Goal: Information Seeking & Learning: Learn about a topic

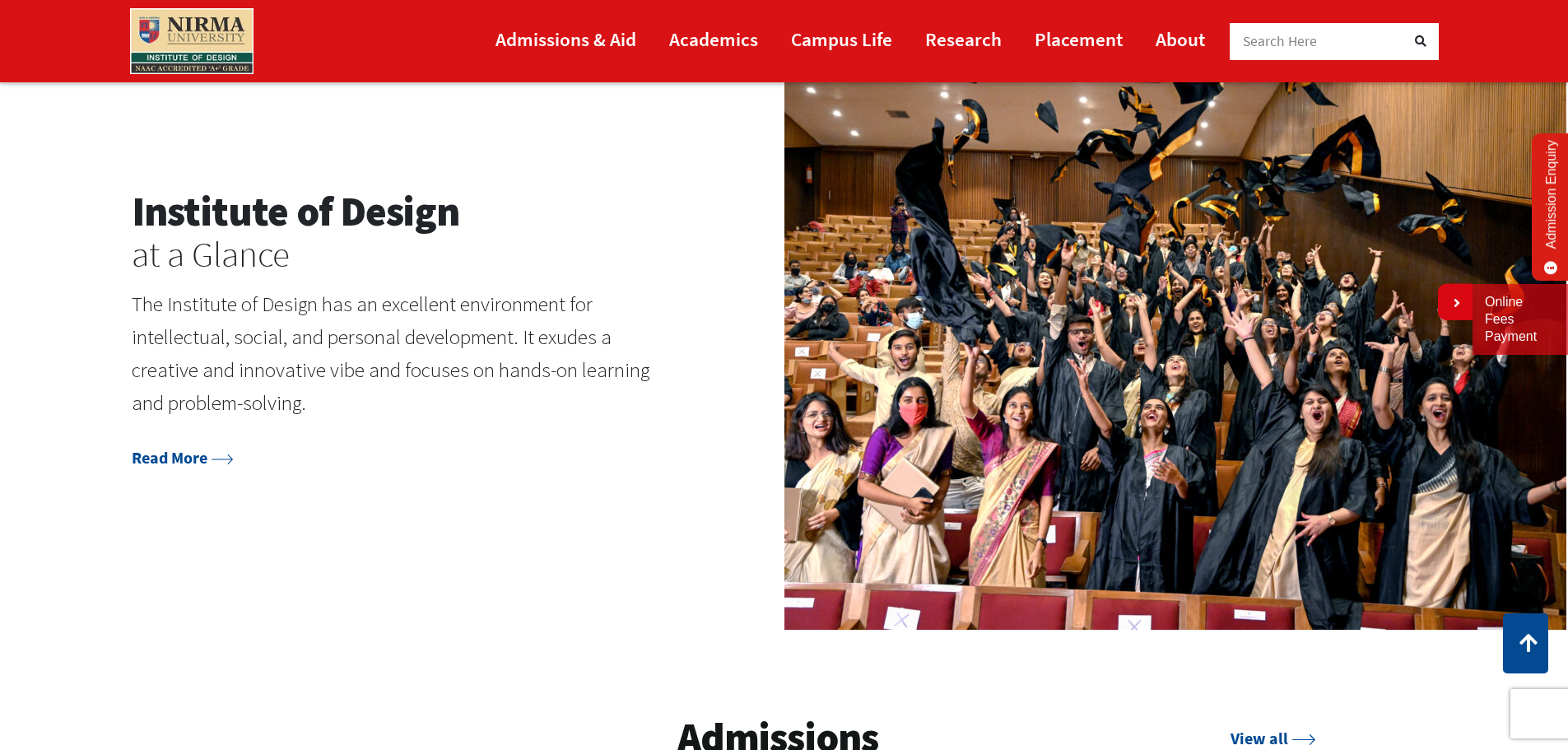
scroll to position [2306, 0]
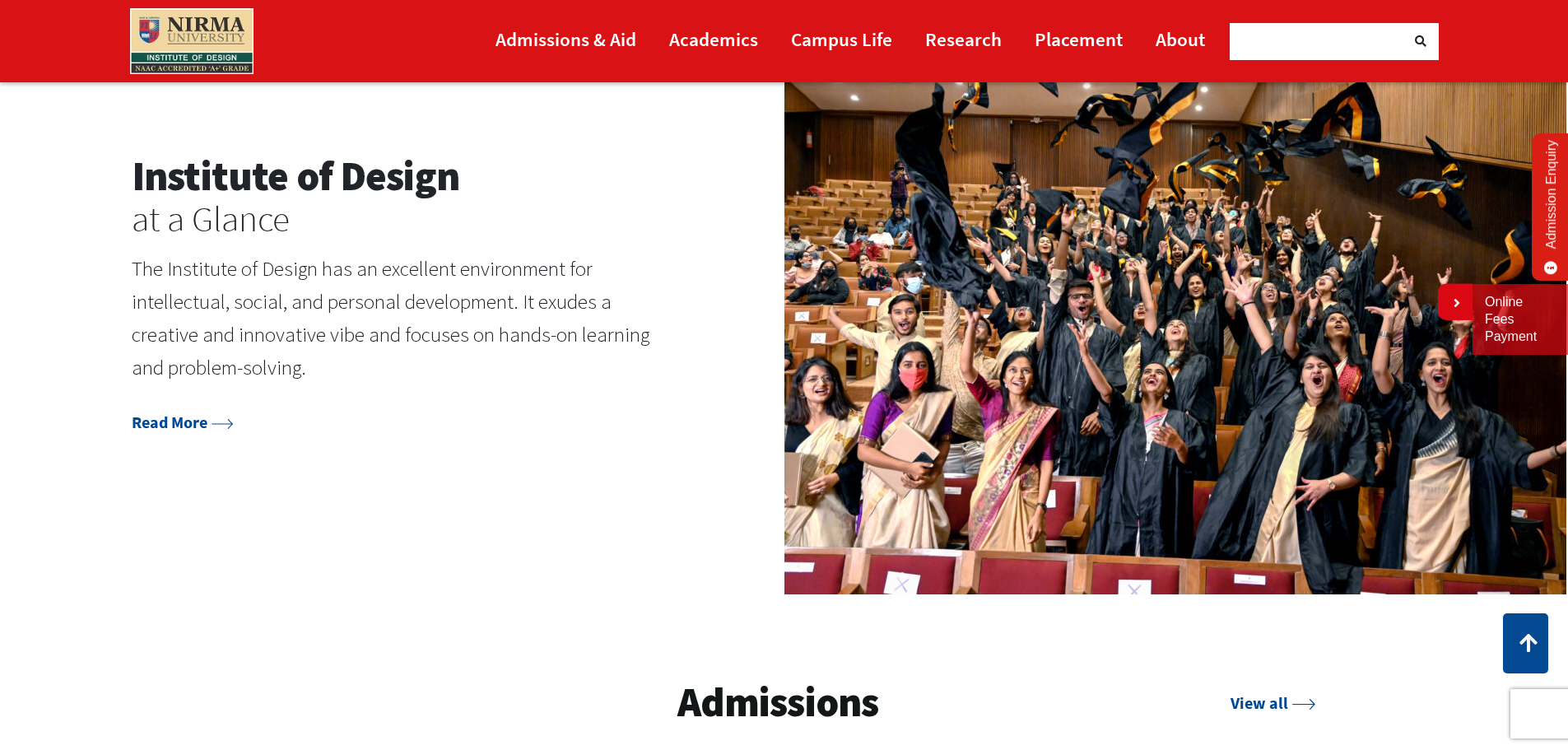
click at [230, 439] on div "Institute of Design at a Glance The Institute of Design has an excellent enviro…" at bounding box center [784, 292] width 1568 height 602
click at [234, 430] on link "Read More" at bounding box center [183, 421] width 102 height 20
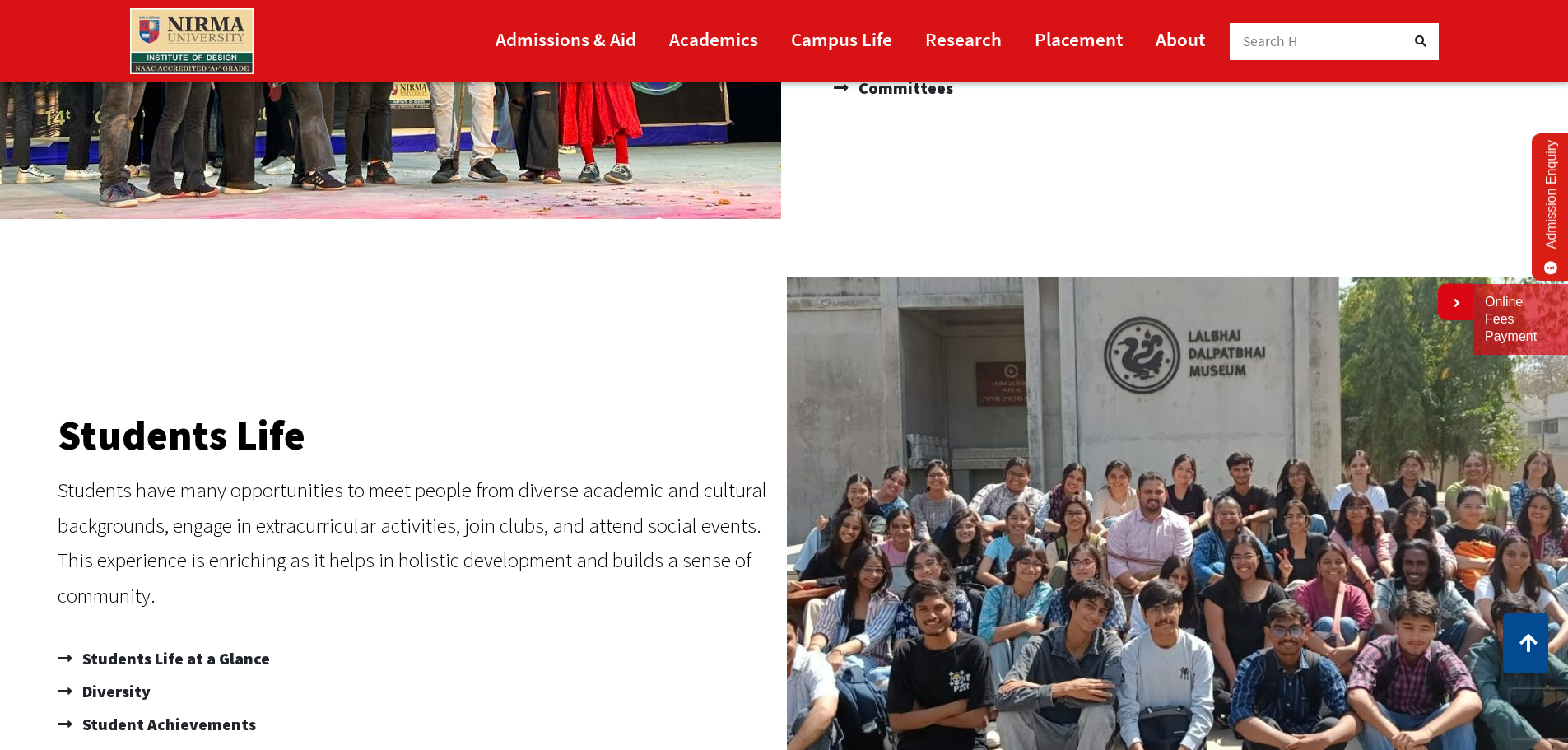
scroll to position [412, 0]
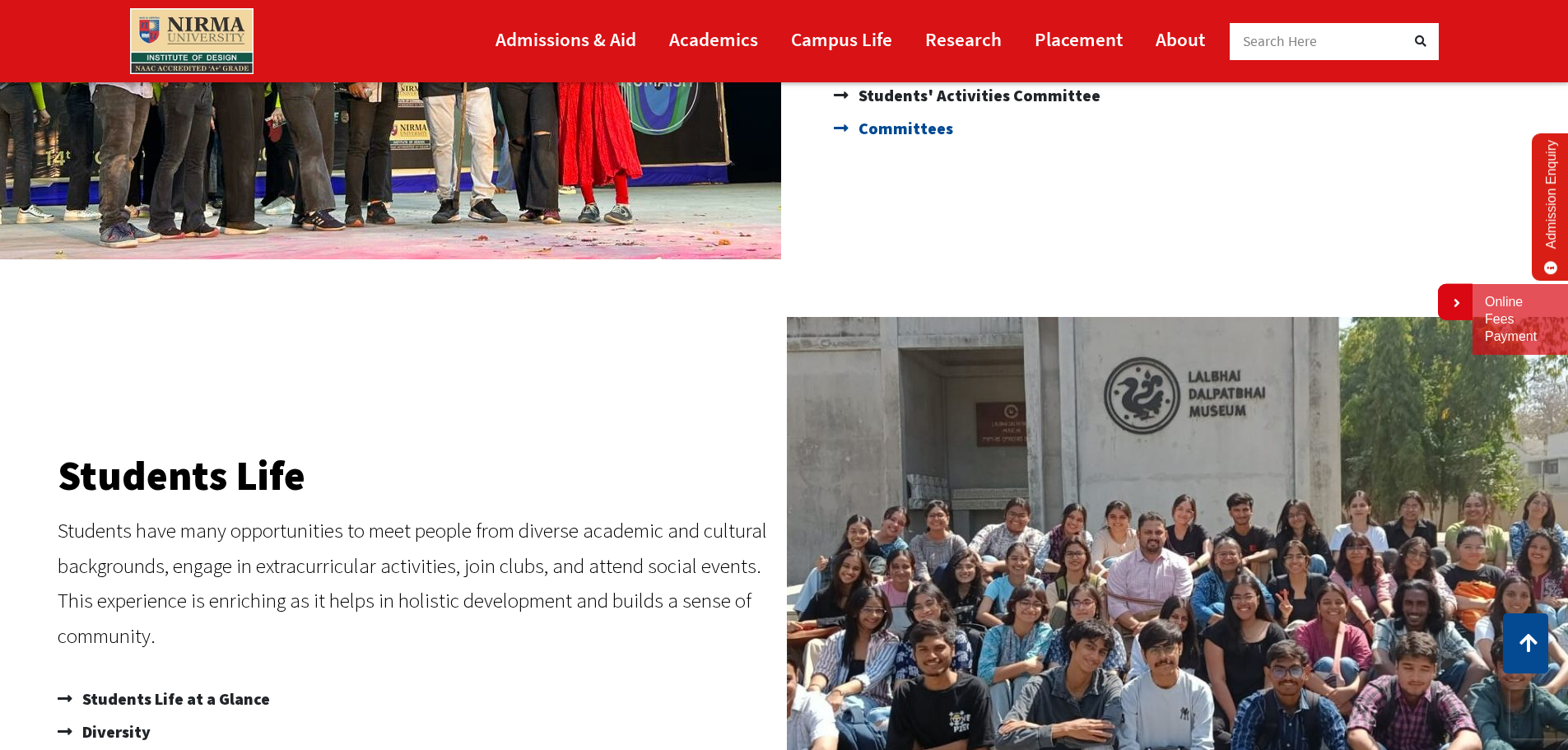
click at [930, 134] on span "Committees" at bounding box center [903, 128] width 99 height 33
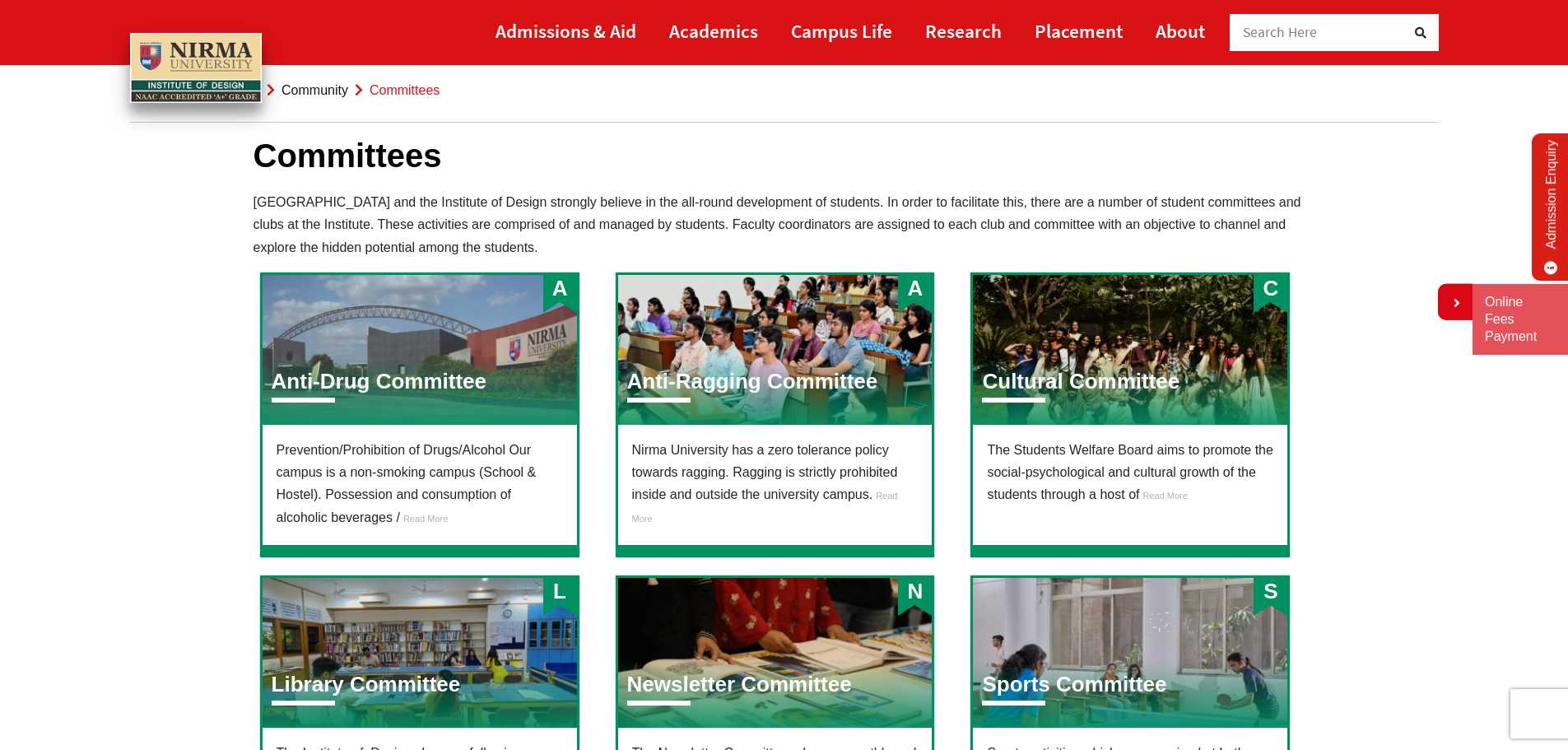
scroll to position [330, 0]
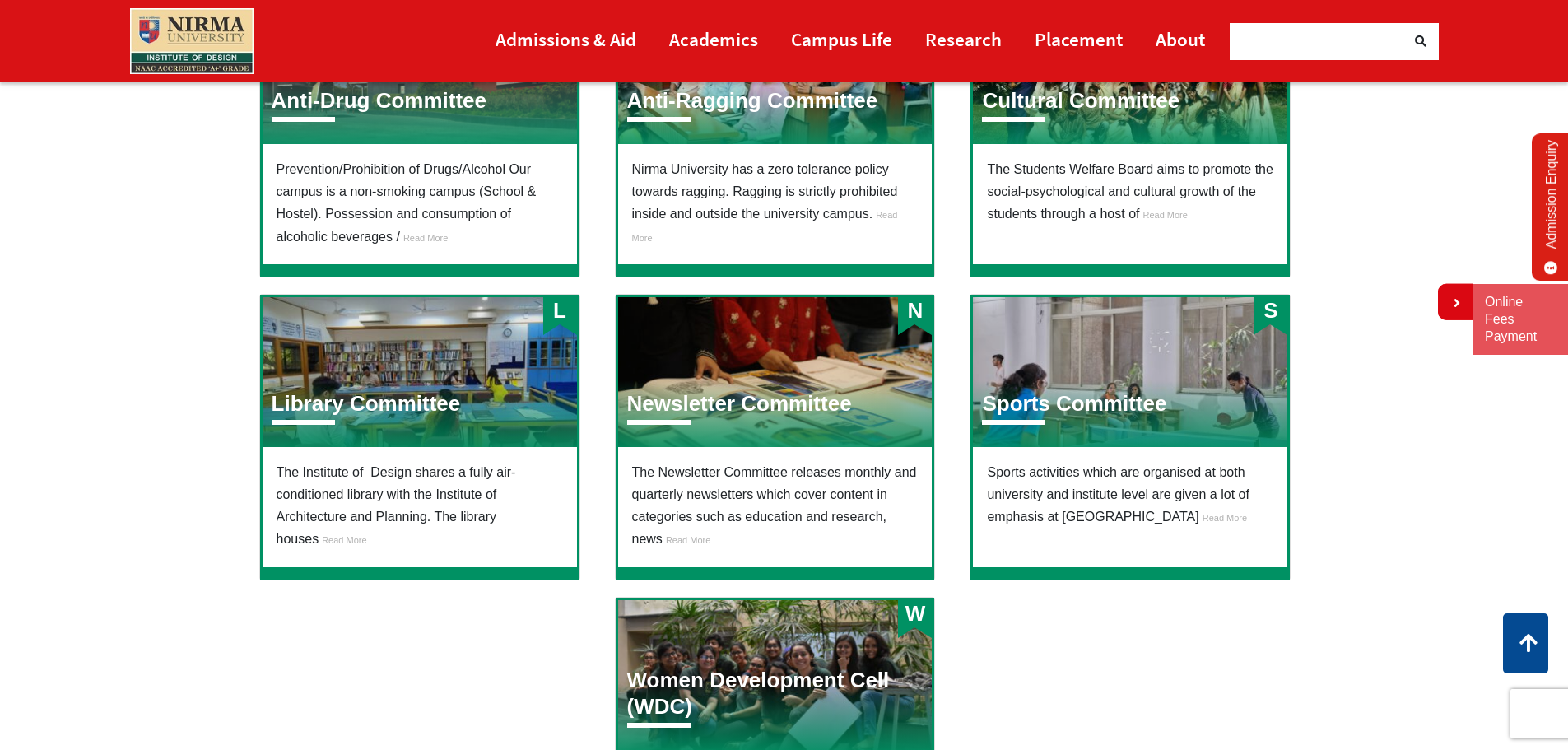
click at [1170, 208] on link "Read More" at bounding box center [1163, 214] width 48 height 14
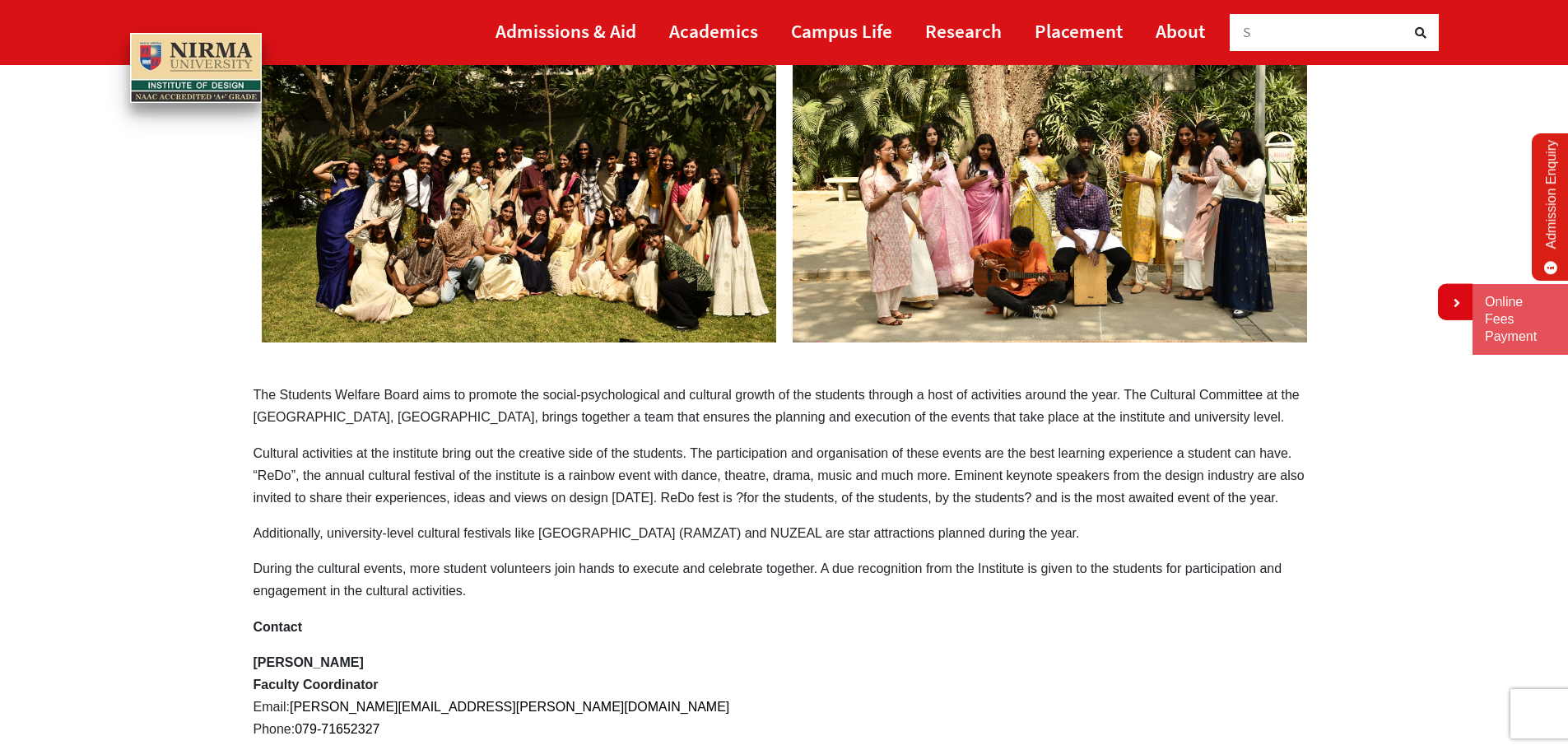
scroll to position [247, 0]
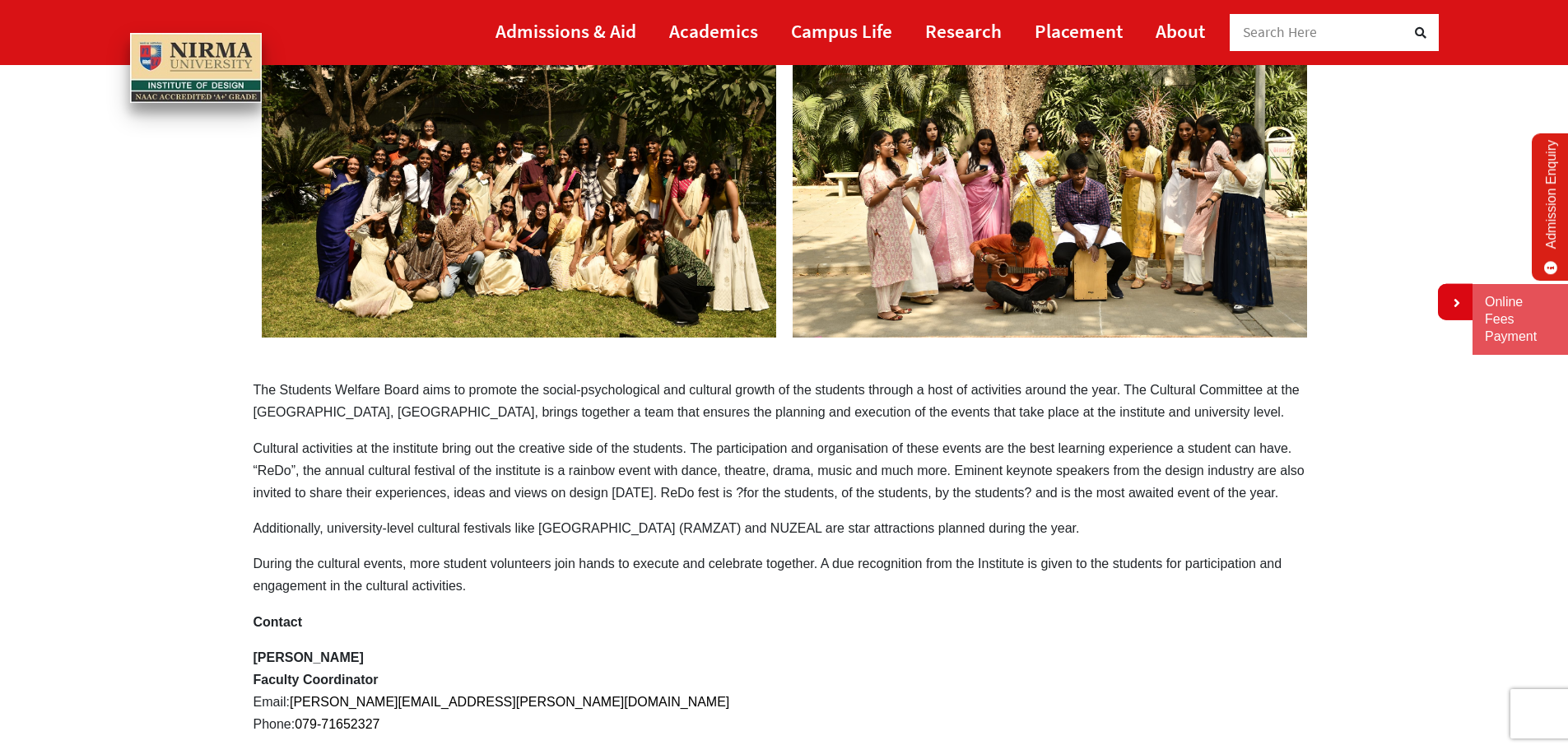
click at [1408, 404] on section "Cultural Committee The Students Welfare Board aims to promote the social-psycho…" at bounding box center [784, 370] width 1568 height 922
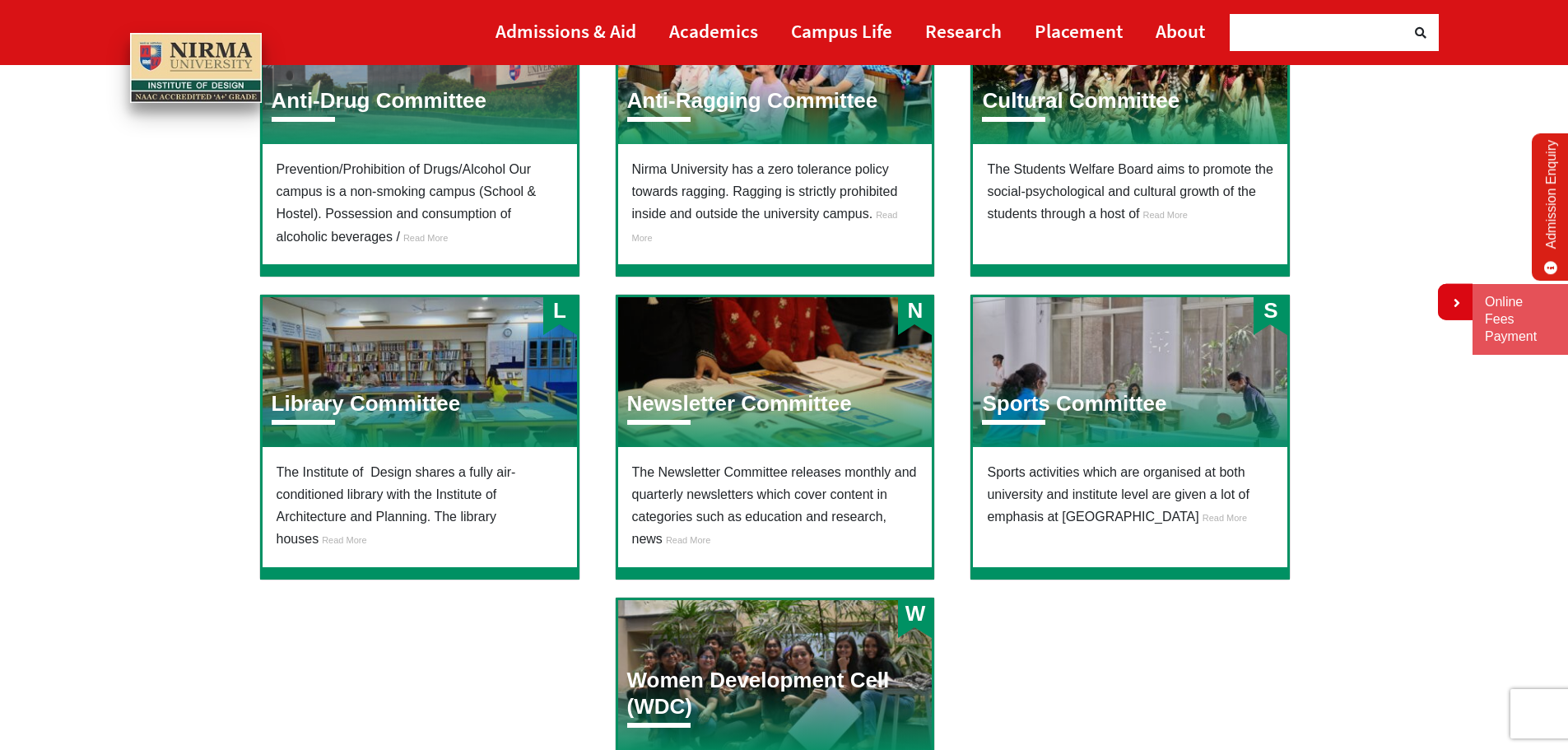
click at [701, 532] on link "Read More" at bounding box center [686, 538] width 48 height 14
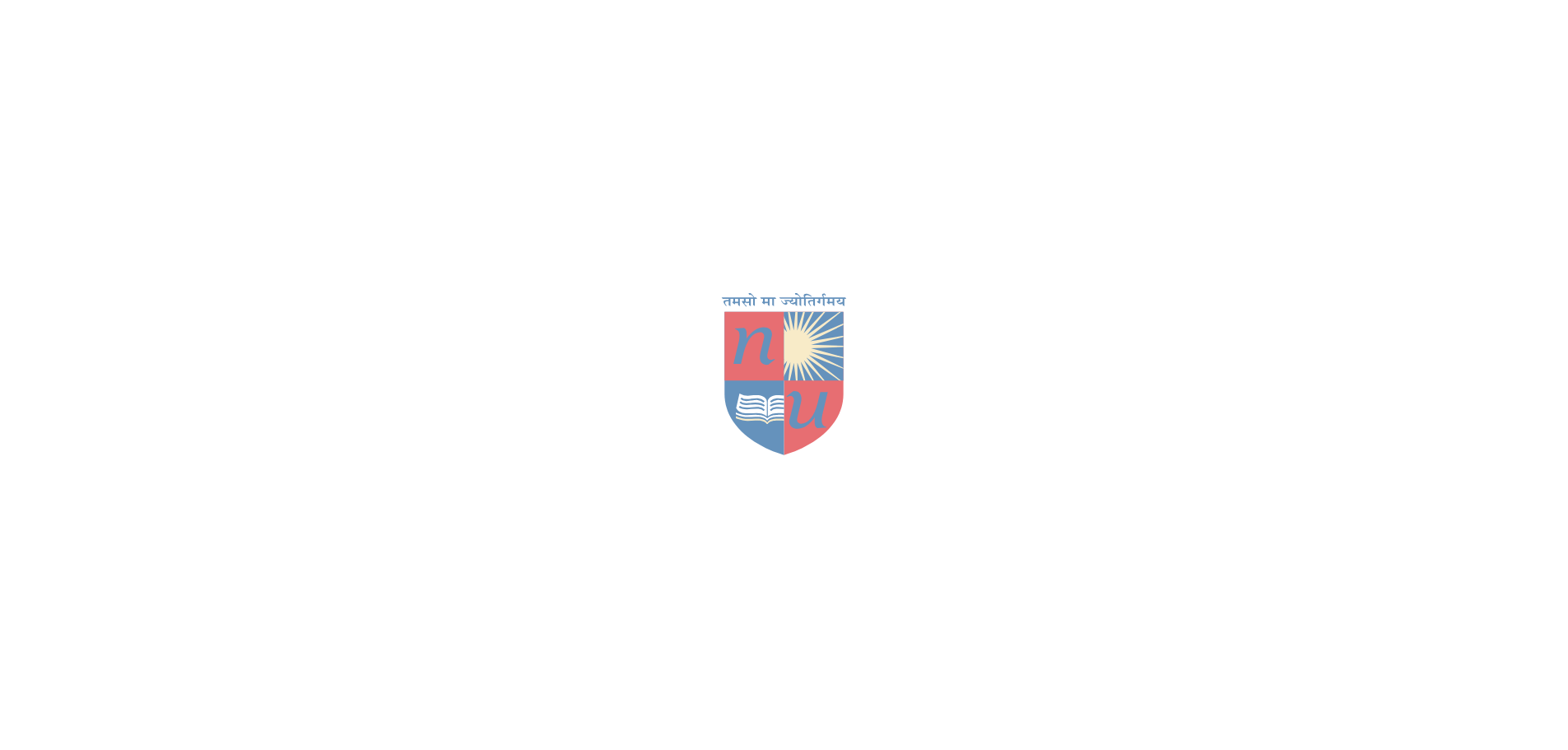
scroll to position [412, 0]
